Goal: Information Seeking & Learning: Learn about a topic

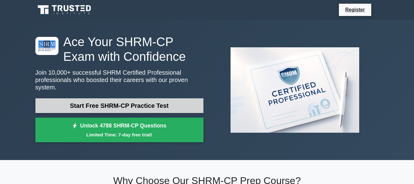
click at [161, 98] on link "Start Free SHRM-CP Practice Test" at bounding box center [119, 105] width 168 height 15
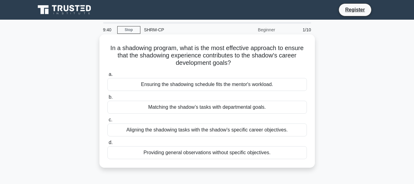
click at [237, 128] on div "Aligning the shadowing tasks with the shadow's specific career objectives." at bounding box center [206, 130] width 199 height 13
click at [107, 122] on input "c. Aligning the shadowing tasks with the shadow's specific career objectives." at bounding box center [107, 120] width 0 height 4
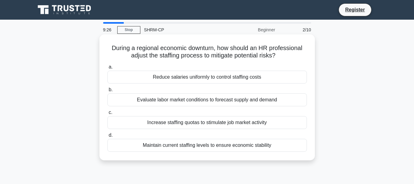
click at [279, 60] on icon ".spinner_0XTQ{transform-origin:center;animation:spinner_y6GP .75s linear infini…" at bounding box center [278, 55] width 7 height 7
click at [222, 100] on div "Evaluate labor market conditions to forecast supply and demand" at bounding box center [206, 100] width 199 height 13
click at [107, 92] on input "b. Evaluate labor market conditions to forecast supply and demand" at bounding box center [107, 90] width 0 height 4
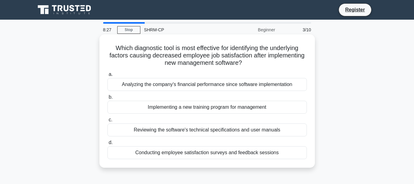
click at [270, 59] on h5 "Which diagnostic tool is most effective for identifying the underlying factors …" at bounding box center [207, 55] width 201 height 23
click at [224, 152] on div "Conducting employee satisfaction surveys and feedback sessions" at bounding box center [206, 152] width 199 height 13
click at [107, 145] on input "d. Conducting employee satisfaction surveys and feedback sessions" at bounding box center [107, 143] width 0 height 4
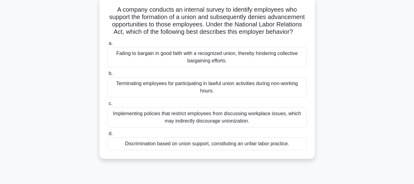
scroll to position [38, 0]
click at [271, 151] on div "Discrimination based on union support, constituting an unfair labor practice." at bounding box center [206, 144] width 199 height 13
click at [107, 137] on input "d. Discrimination based on union support, constituting an unfair labor practice." at bounding box center [107, 135] width 0 height 4
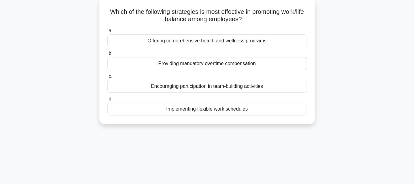
scroll to position [0, 0]
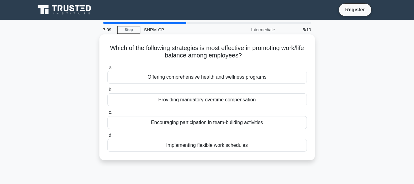
click at [247, 147] on div "Implementing flexible work schedules" at bounding box center [206, 145] width 199 height 13
click at [107, 138] on input "d. Implementing flexible work schedules" at bounding box center [107, 136] width 0 height 4
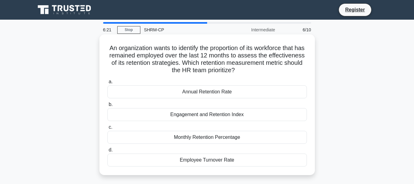
click at [233, 94] on div "Annual Retention Rate" at bounding box center [206, 92] width 199 height 13
click at [107, 84] on input "a. Annual Retention Rate" at bounding box center [107, 82] width 0 height 4
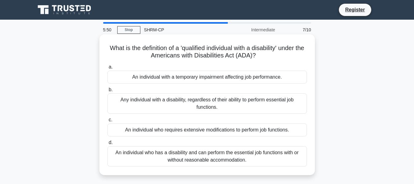
click at [248, 151] on div "An individual who has a disability and can perform the essential job functions …" at bounding box center [206, 156] width 199 height 20
click at [107, 145] on input "d. An individual who has a disability and can perform the essential job functio…" at bounding box center [107, 143] width 0 height 4
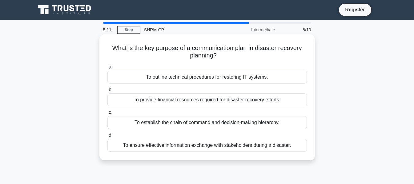
click at [276, 142] on div "To ensure effective information exchange with stakeholders during a disaster." at bounding box center [206, 145] width 199 height 13
click at [107, 138] on input "d. To ensure effective information exchange with stakeholders during a disaster." at bounding box center [107, 136] width 0 height 4
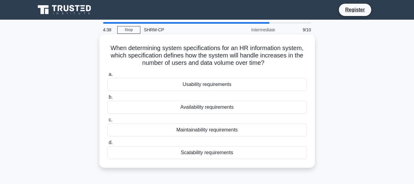
click at [226, 88] on div "Usability requirements" at bounding box center [206, 84] width 199 height 13
click at [107, 77] on input "a. Usability requirements" at bounding box center [107, 75] width 0 height 4
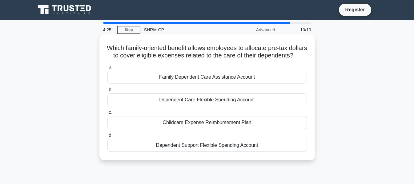
click at [250, 106] on div "Dependent Care Flexible Spending Account" at bounding box center [206, 100] width 199 height 13
click at [107, 92] on input "b. Dependent Care Flexible Spending Account" at bounding box center [107, 90] width 0 height 4
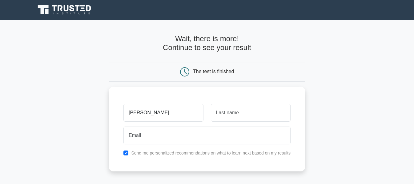
type input "Audrey"
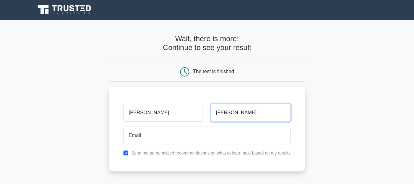
type input "Bobbitt"
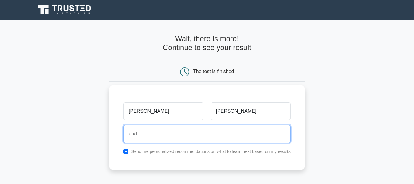
type input "audrey.bobbitt@yahoo.com"
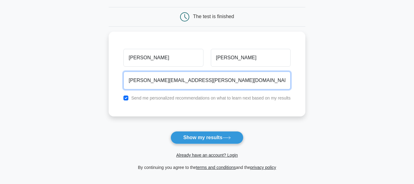
scroll to position [62, 0]
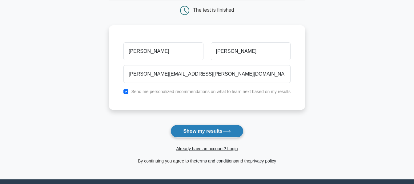
click at [220, 132] on button "Show my results" at bounding box center [206, 131] width 73 height 13
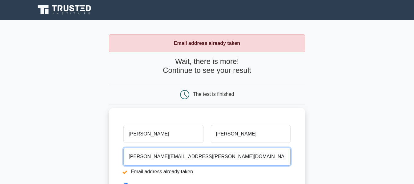
click at [199, 159] on input "audrey.bobbitt@yahoo.com" at bounding box center [206, 157] width 167 height 18
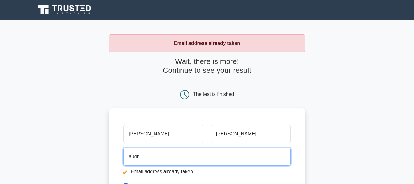
type input "audrey148@yahoo.com"
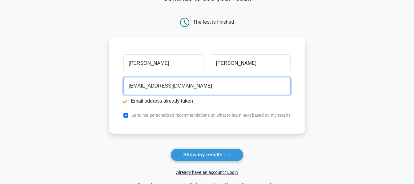
scroll to position [75, 0]
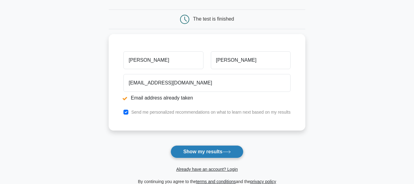
click at [191, 148] on button "Show my results" at bounding box center [206, 152] width 73 height 13
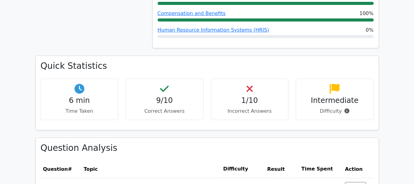
scroll to position [367, 0]
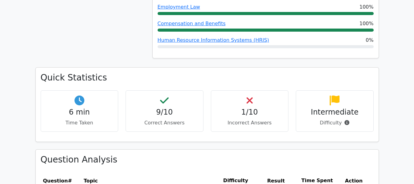
click at [312, 38] on div "Human Resource Information Systems (HRIS) 0%" at bounding box center [266, 40] width 216 height 7
click at [239, 43] on link "Human Resource Information Systems (HRIS)" at bounding box center [214, 40] width 112 height 6
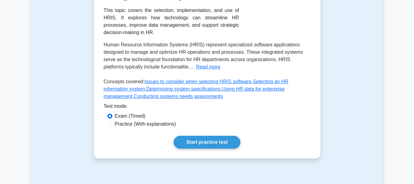
scroll to position [143, 0]
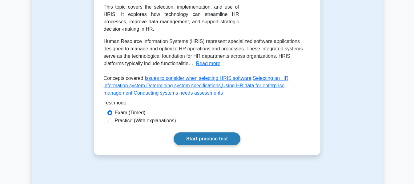
click at [197, 133] on link "Start practice test" at bounding box center [207, 139] width 67 height 13
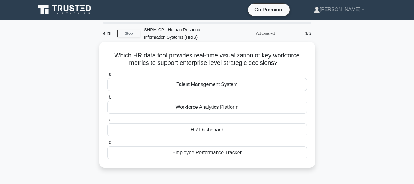
click at [226, 107] on div "Workforce Analytics Platform" at bounding box center [206, 107] width 199 height 13
click at [107, 99] on input "b. Workforce Analytics Platform" at bounding box center [107, 97] width 0 height 4
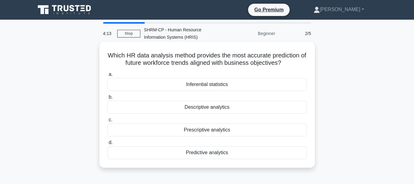
click at [203, 155] on div "Predictive analytics" at bounding box center [206, 152] width 199 height 13
click at [107, 145] on input "d. Predictive analytics" at bounding box center [107, 143] width 0 height 4
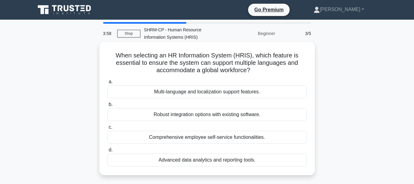
click at [214, 95] on div "Multi-language and localization support features." at bounding box center [206, 92] width 199 height 13
click at [107, 84] on input "a. Multi-language and localization support features." at bounding box center [107, 82] width 0 height 4
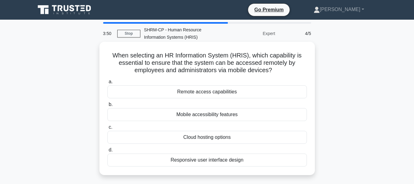
click at [212, 95] on div "Remote access capabilities" at bounding box center [206, 92] width 199 height 13
click at [107, 84] on input "a. Remote access capabilities" at bounding box center [107, 82] width 0 height 4
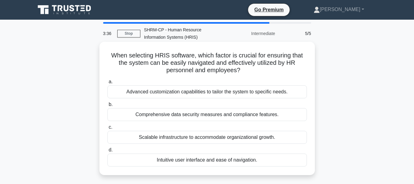
click at [262, 141] on div "Scalable infrastructure to accommodate organizational growth." at bounding box center [206, 137] width 199 height 13
click at [107, 130] on input "c. Scalable infrastructure to accommodate organizational growth." at bounding box center [107, 128] width 0 height 4
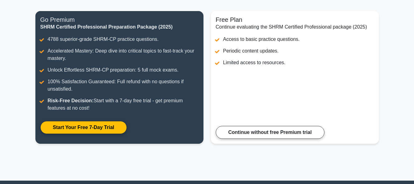
scroll to position [71, 0]
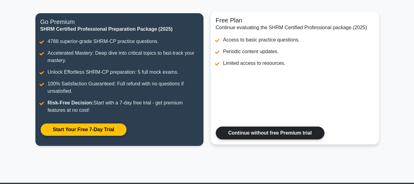
click at [254, 139] on link "Continue without free Premium trial" at bounding box center [270, 133] width 109 height 13
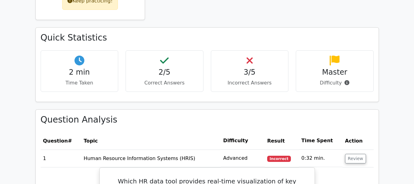
scroll to position [330, 0]
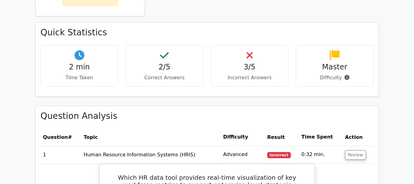
click at [253, 70] on h4 "3/5" at bounding box center [249, 67] width 67 height 9
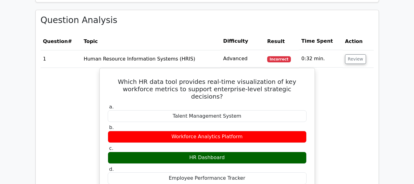
scroll to position [461, 0]
